Goal: Find specific page/section: Find specific page/section

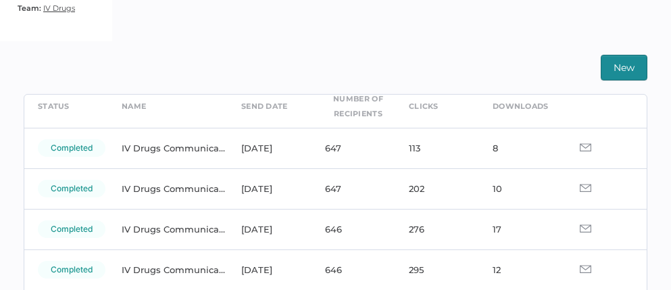
scroll to position [64, 0]
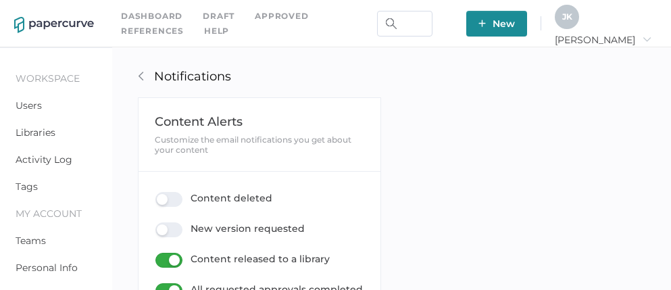
click at [579, 6] on div "J K" at bounding box center [567, 17] width 24 height 24
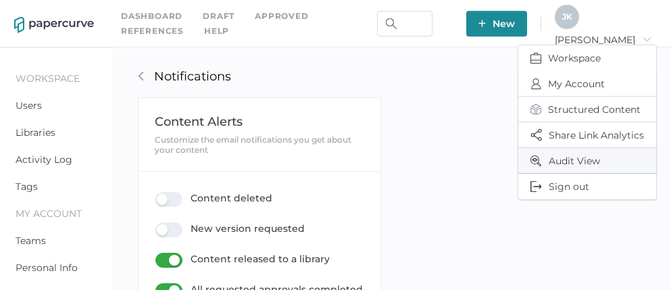
click at [568, 163] on span "Audit View" at bounding box center [588, 160] width 114 height 25
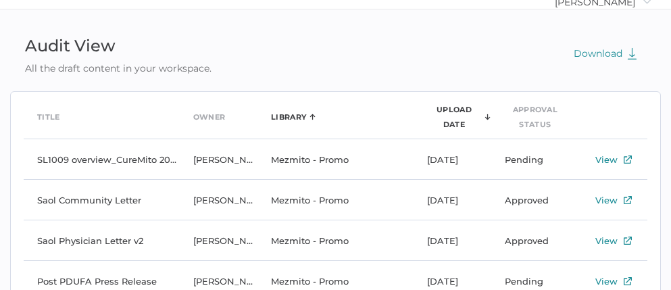
scroll to position [50, 0]
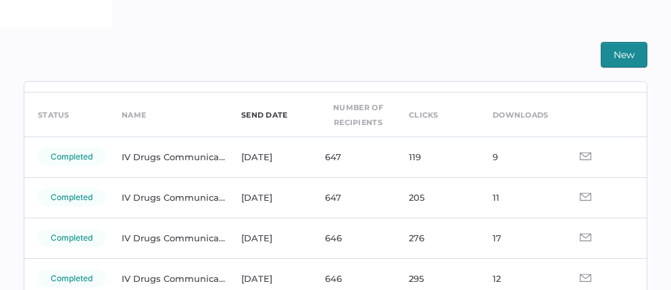
scroll to position [55, 0]
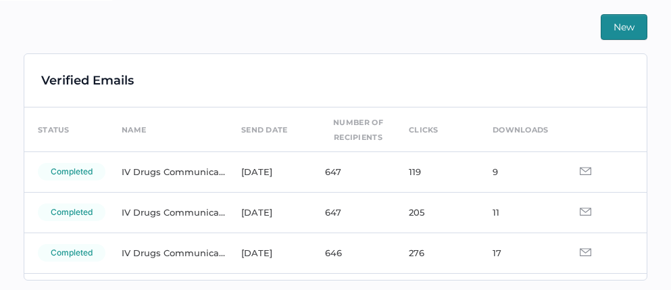
scroll to position [318, 0]
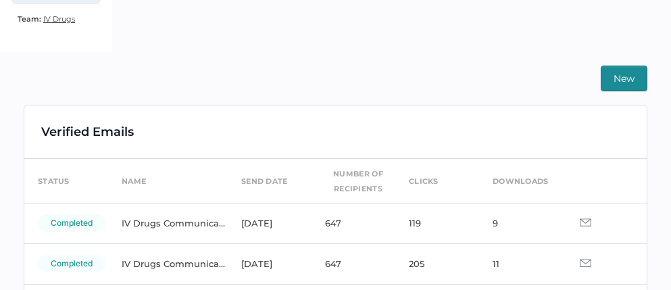
scroll to position [318, 0]
